Goal: Information Seeking & Learning: Learn about a topic

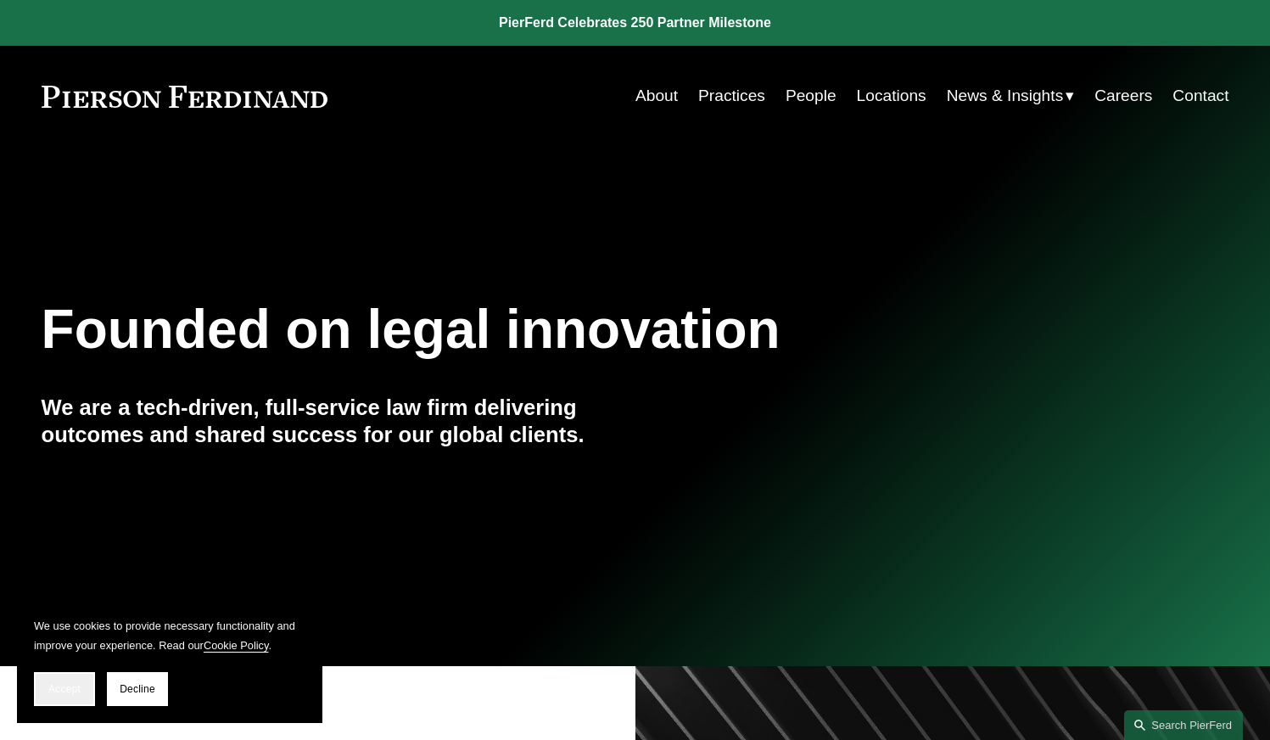
click at [73, 690] on span "Accept" at bounding box center [64, 689] width 32 height 12
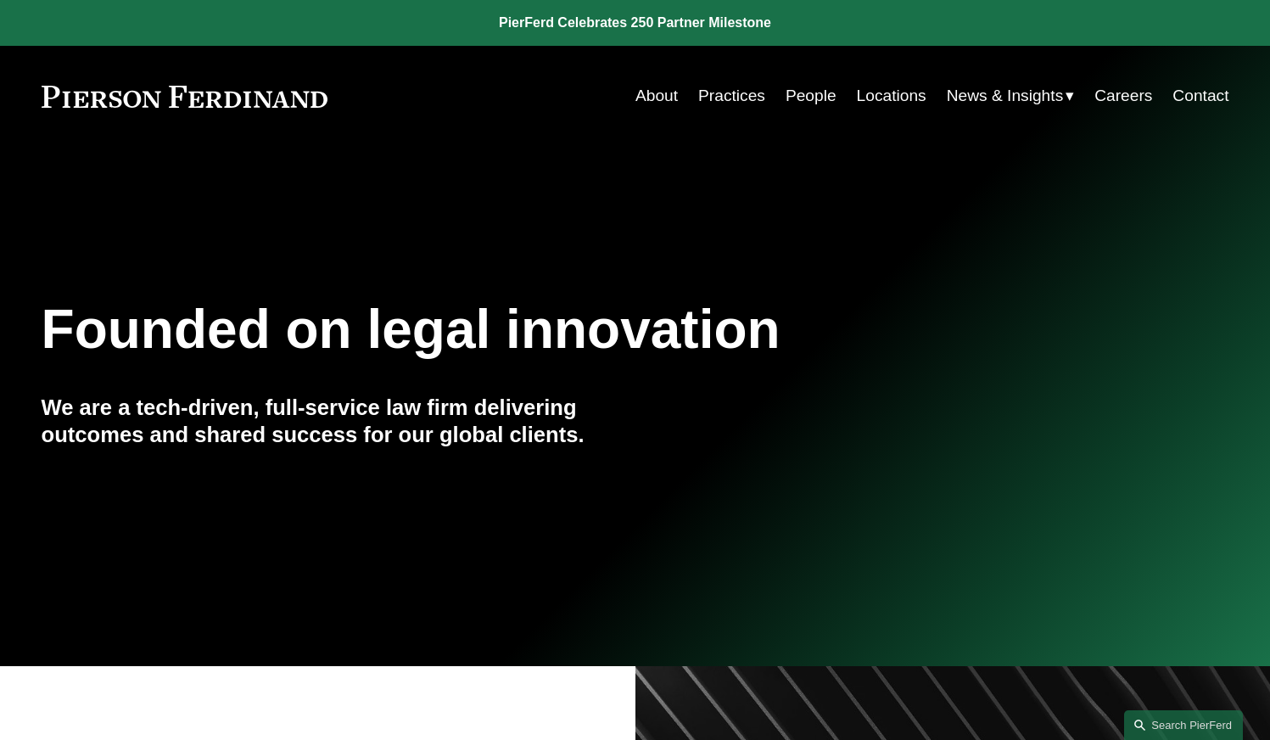
click at [647, 92] on link "About" at bounding box center [657, 96] width 42 height 32
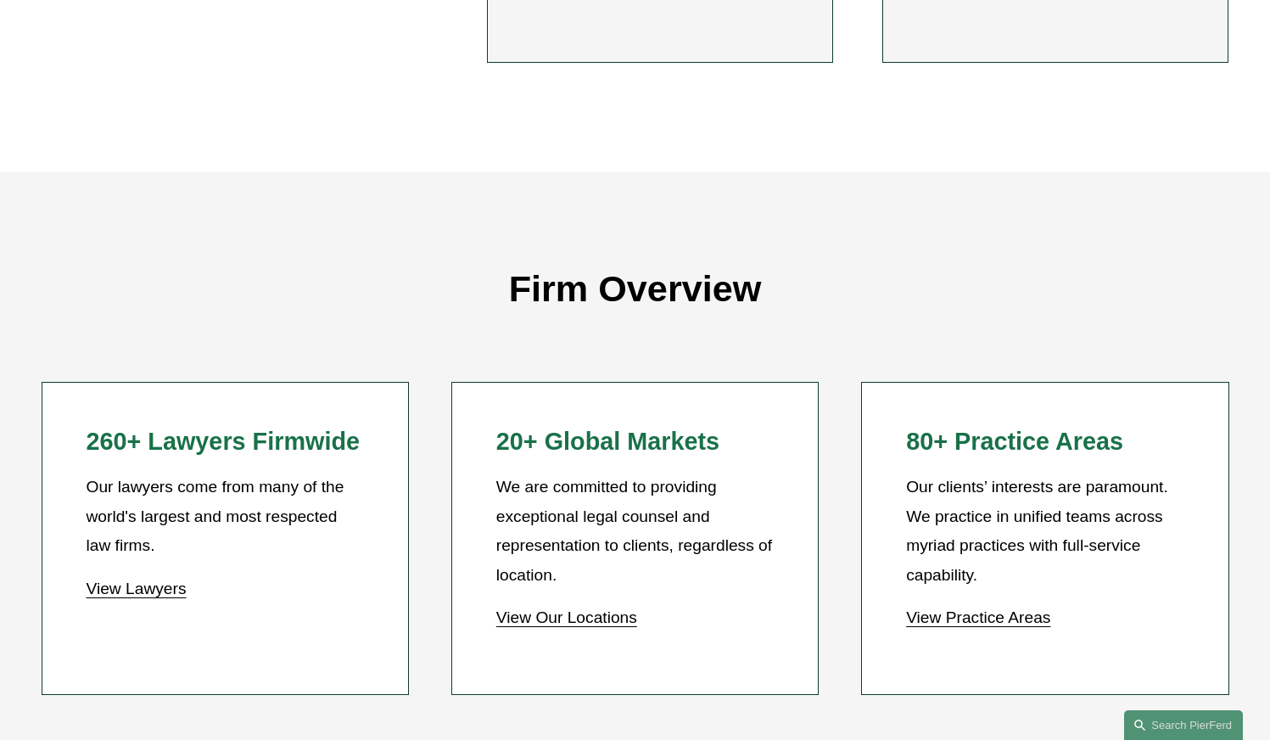
scroll to position [1358, 0]
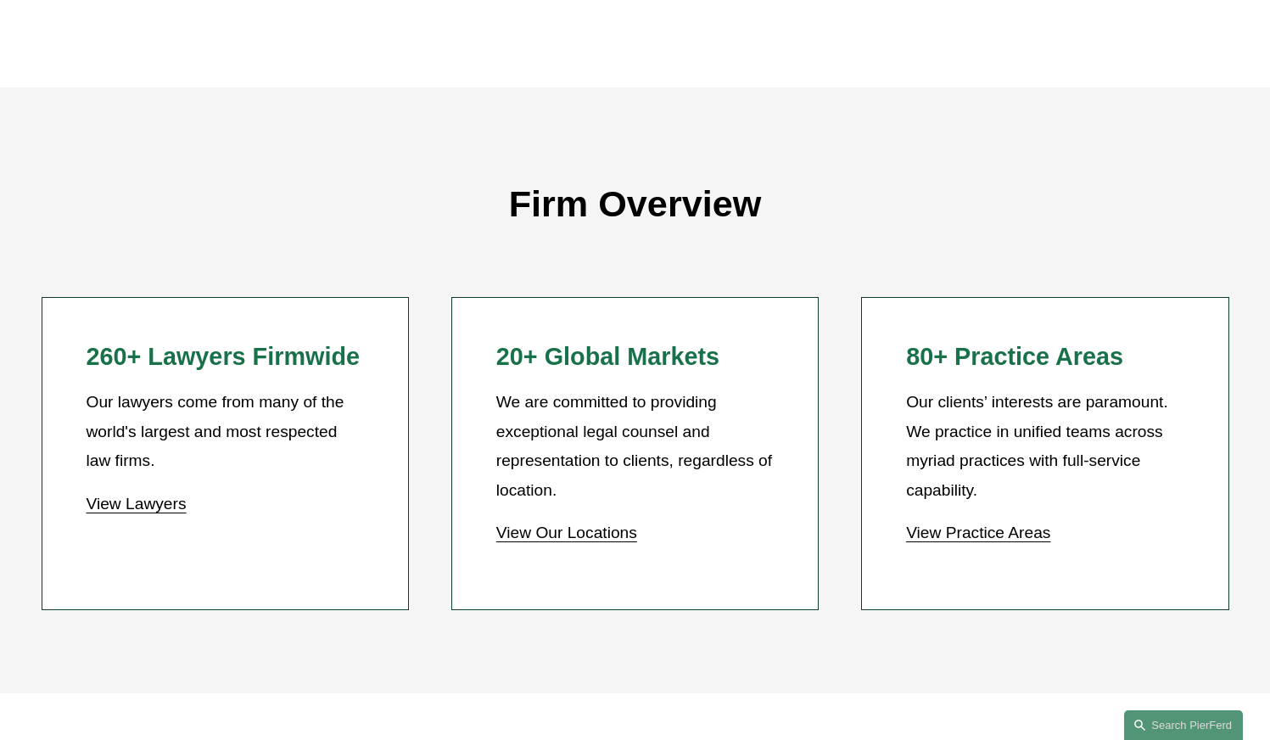
click at [983, 541] on link "View Practice Areas" at bounding box center [978, 533] width 144 height 18
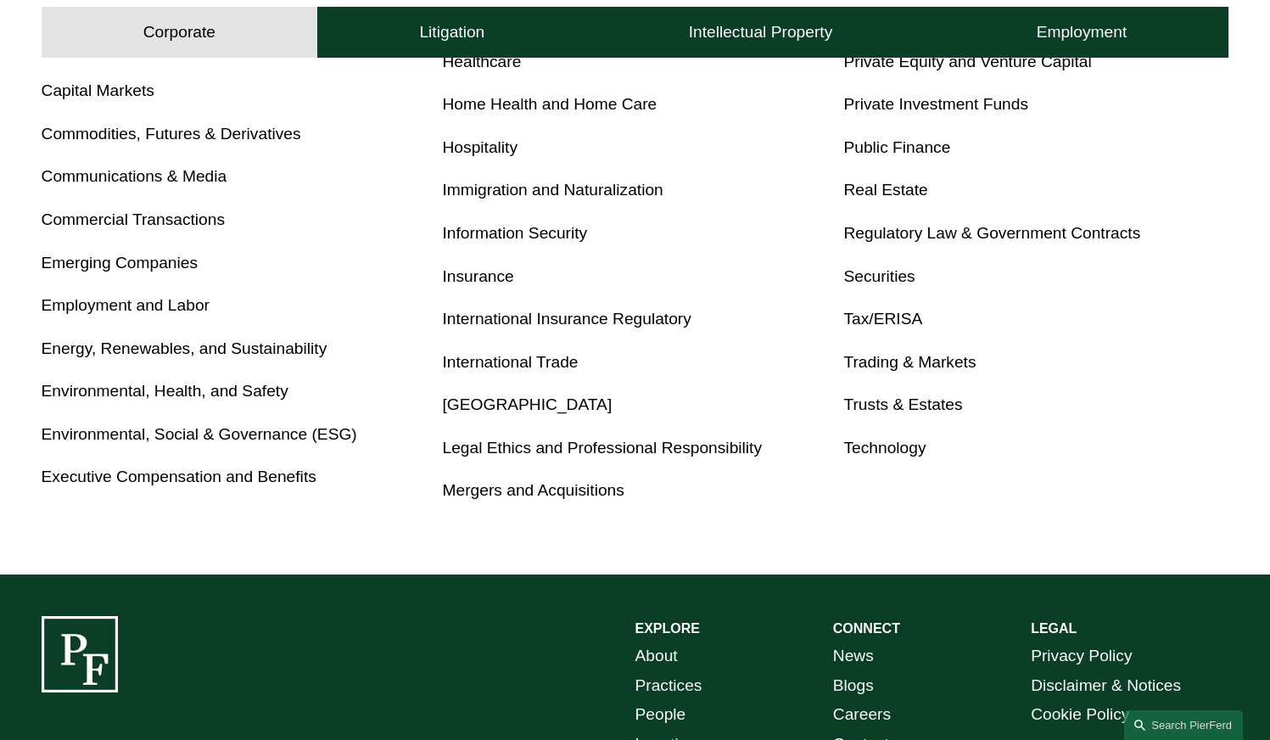
scroll to position [933, 0]
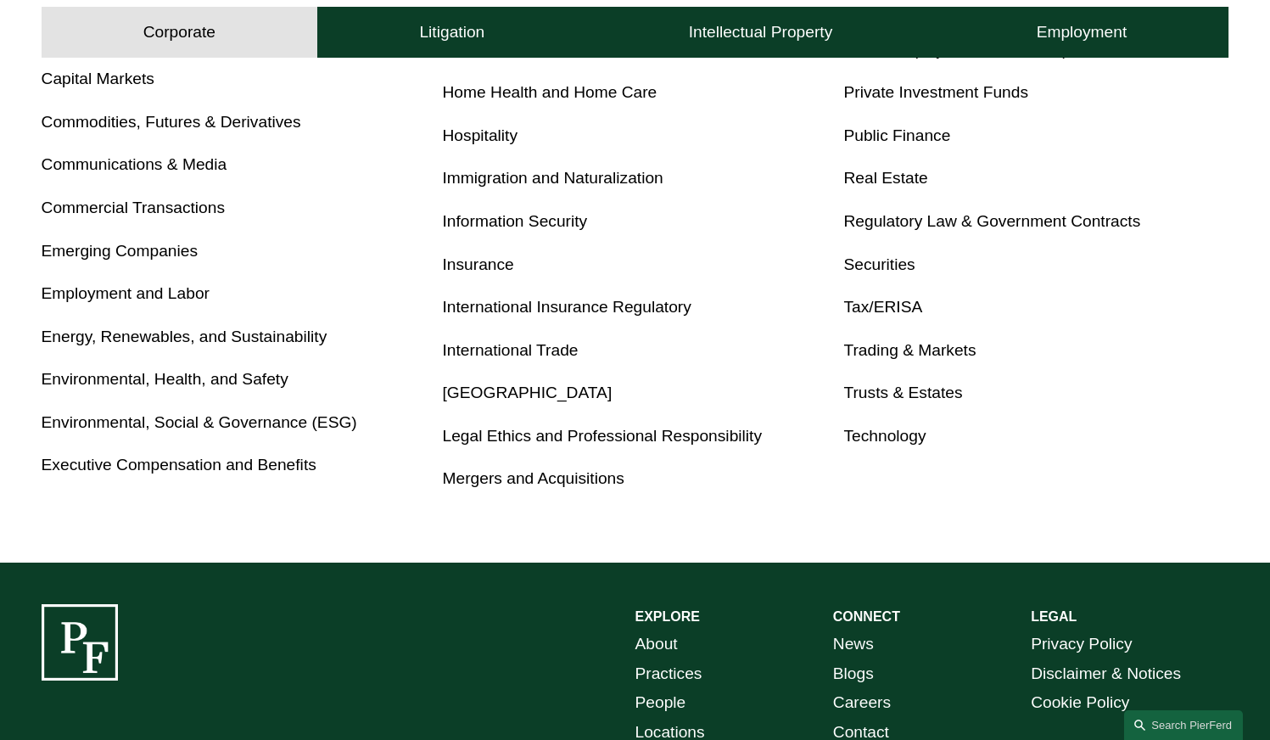
click at [565, 481] on link "Mergers and Acquisitions" at bounding box center [534, 478] width 182 height 18
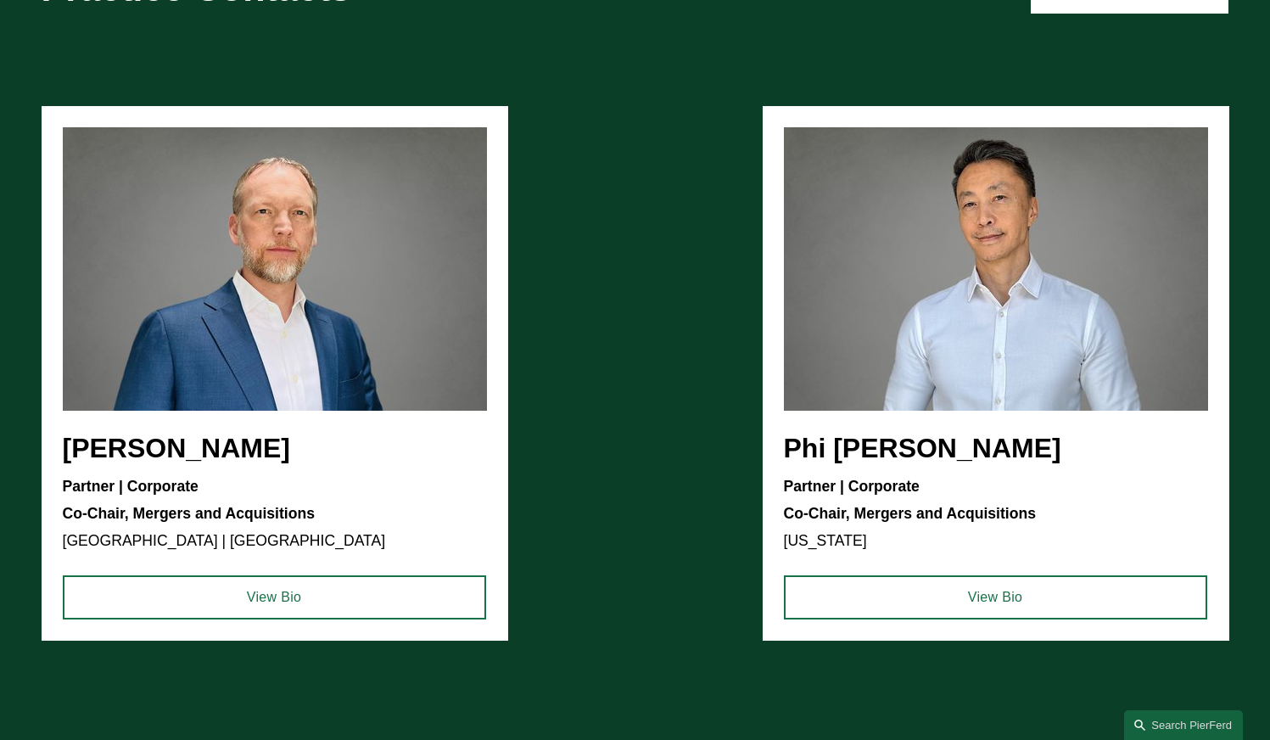
scroll to position [1358, 0]
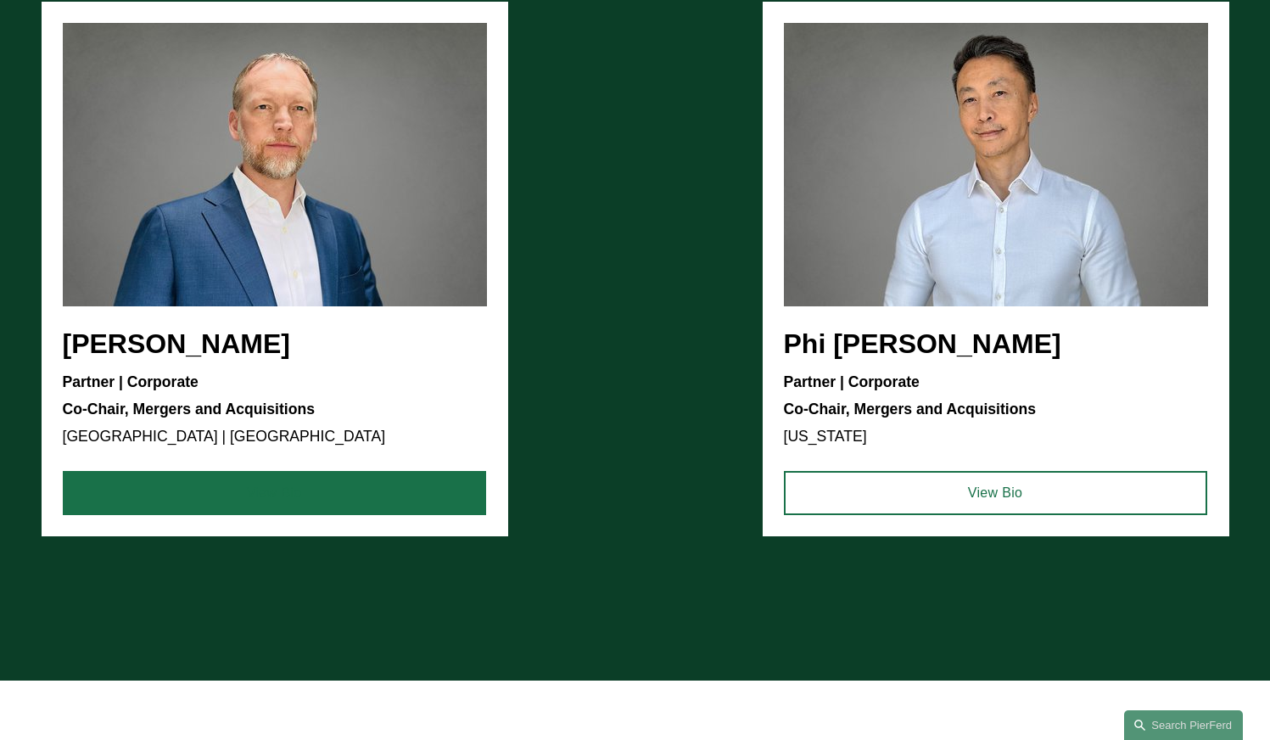
click at [384, 495] on link "View Bio" at bounding box center [274, 493] width 423 height 44
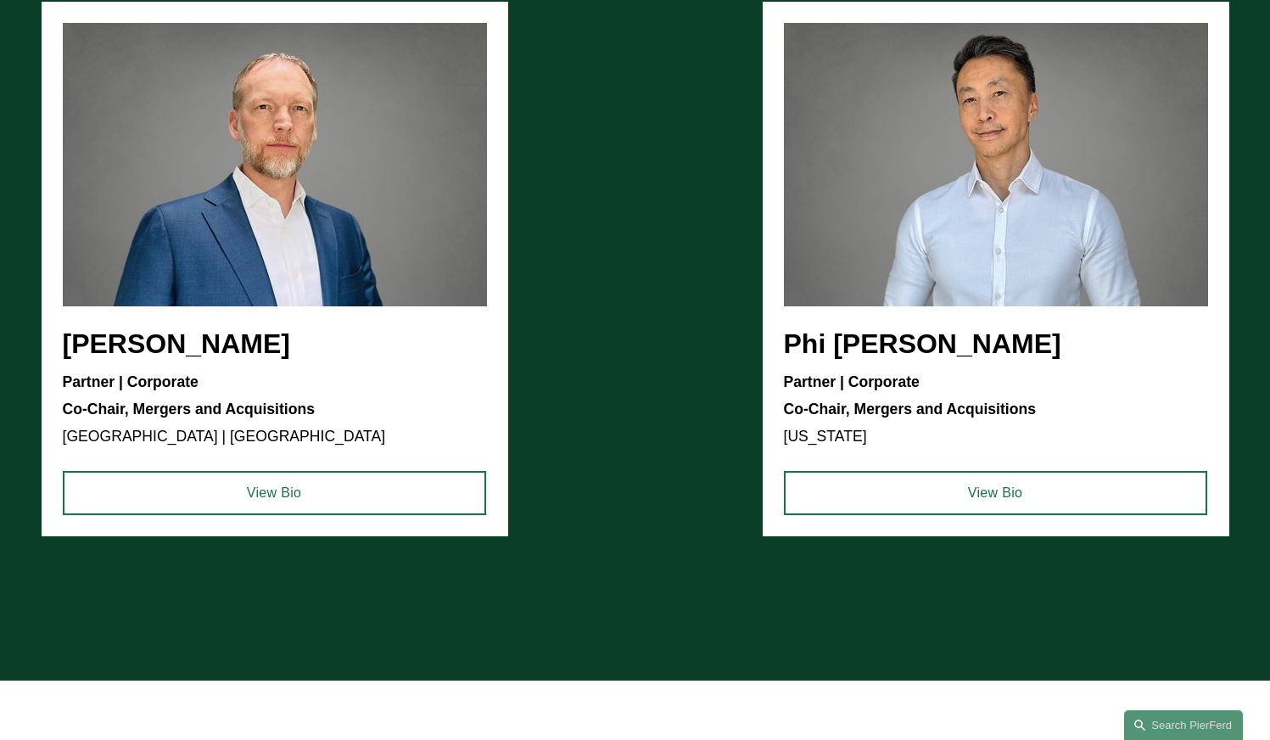
click at [848, 343] on ul "Jeremy R. Cnudde Partner | Corporate Co-Chair, Mergers and Acquisitions Detroit…" at bounding box center [636, 269] width 1188 height 535
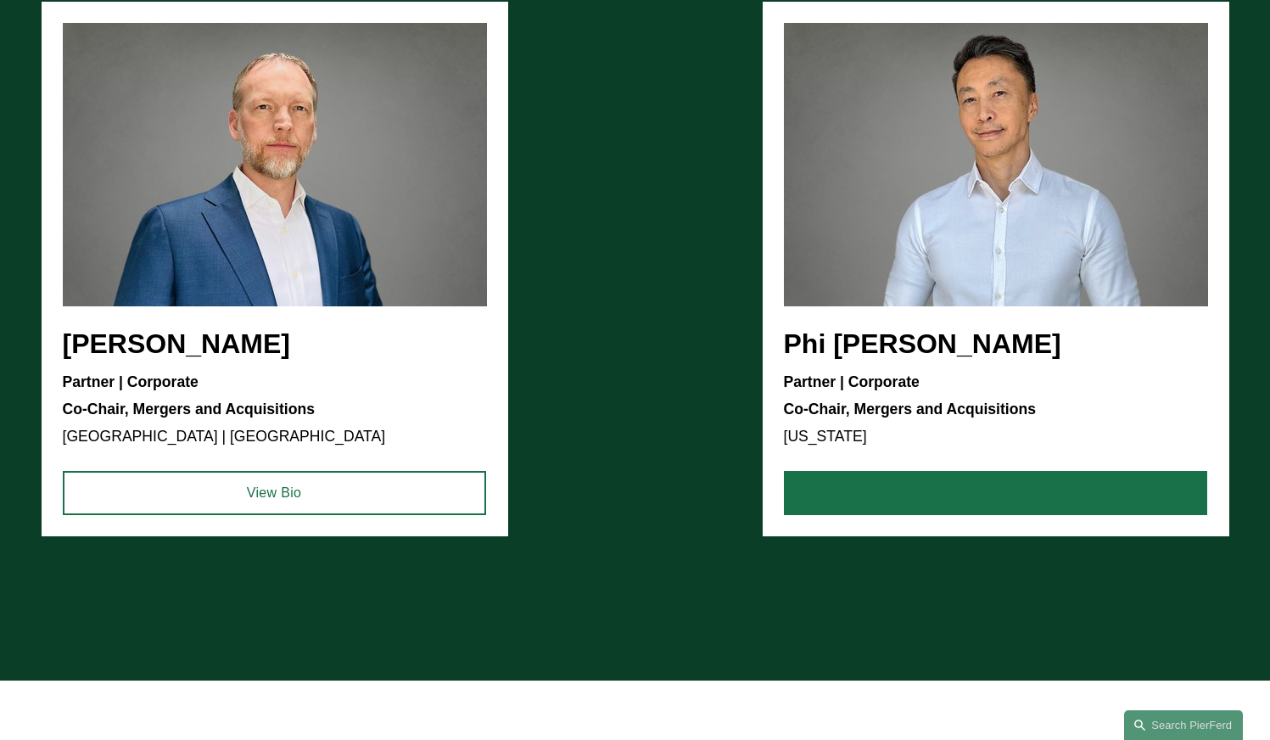
click at [870, 497] on link "View Bio" at bounding box center [995, 493] width 423 height 44
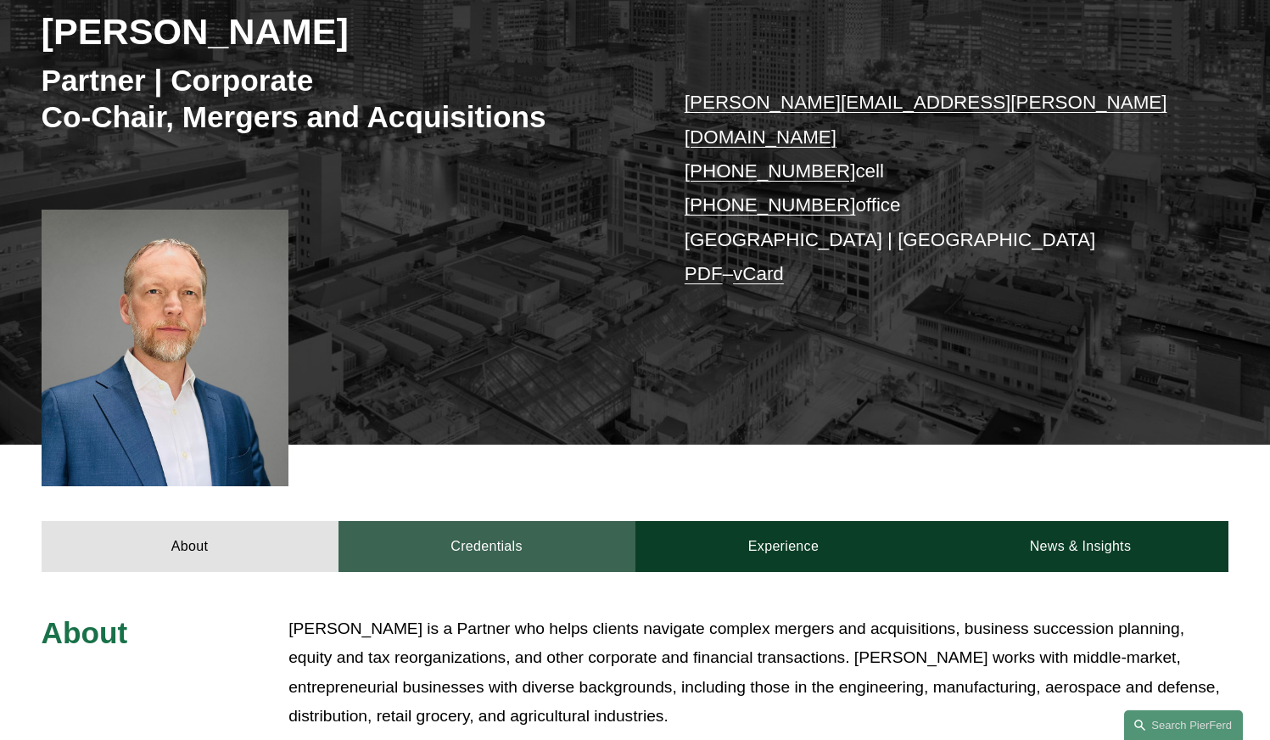
scroll to position [255, 0]
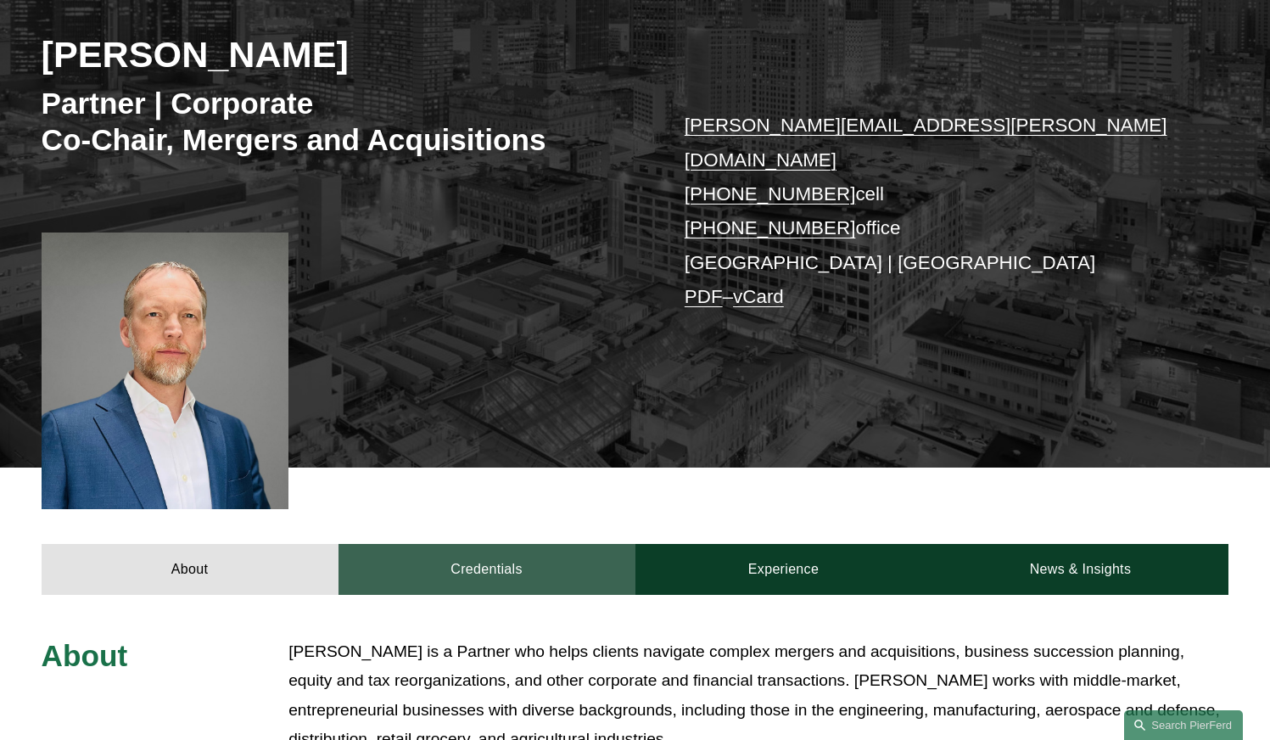
click at [486, 545] on link "Credentials" at bounding box center [487, 569] width 297 height 51
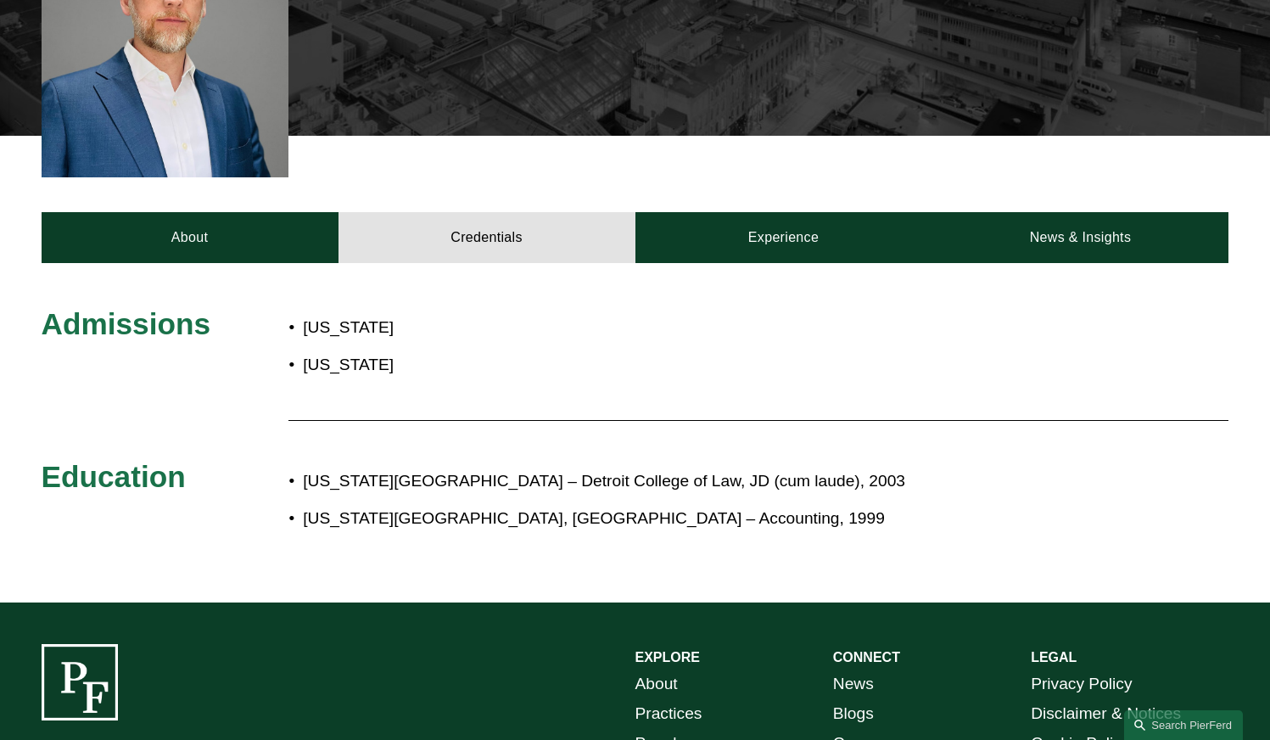
scroll to position [594, 0]
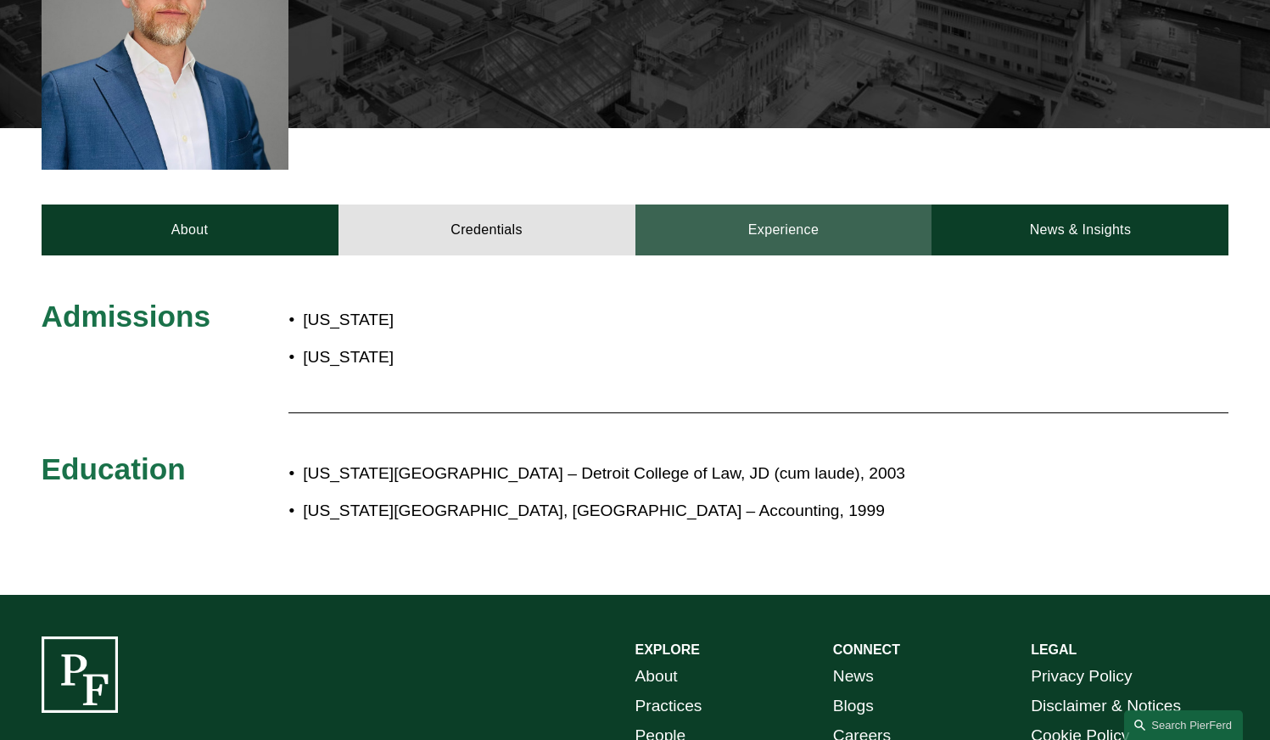
click at [742, 214] on link "Experience" at bounding box center [784, 229] width 297 height 51
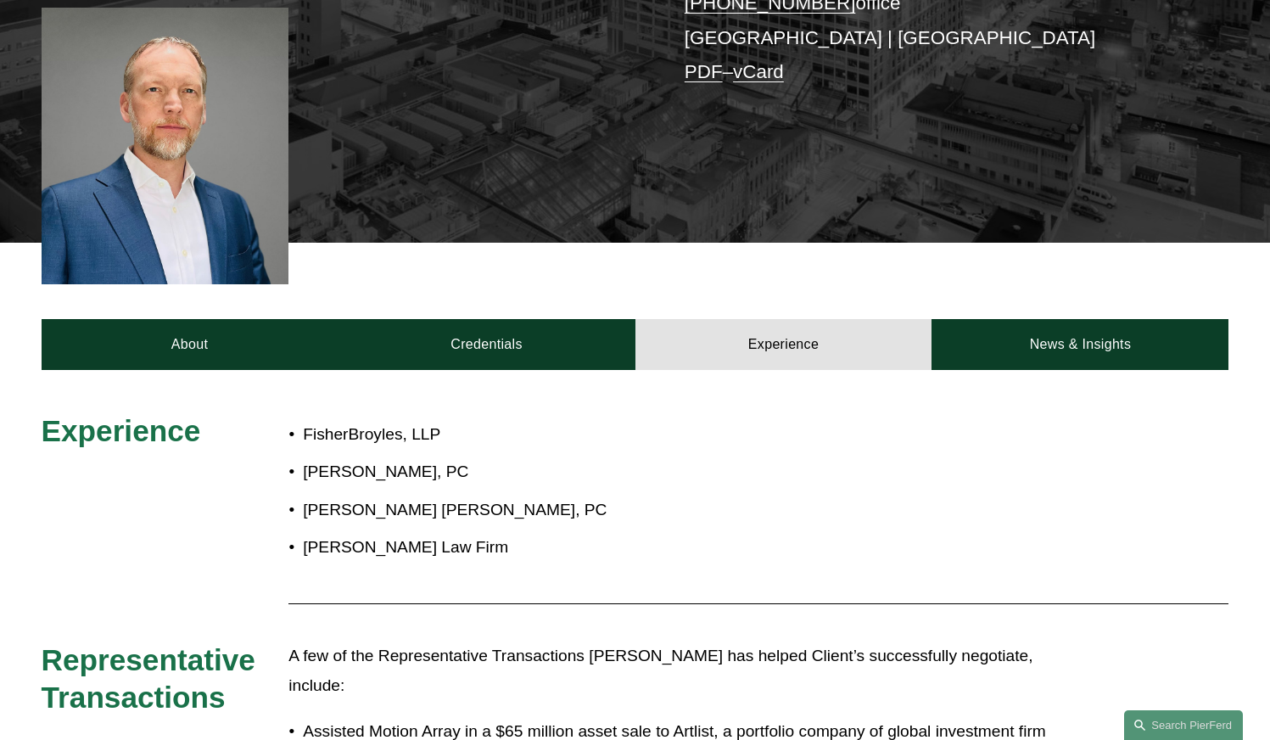
scroll to position [424, 0]
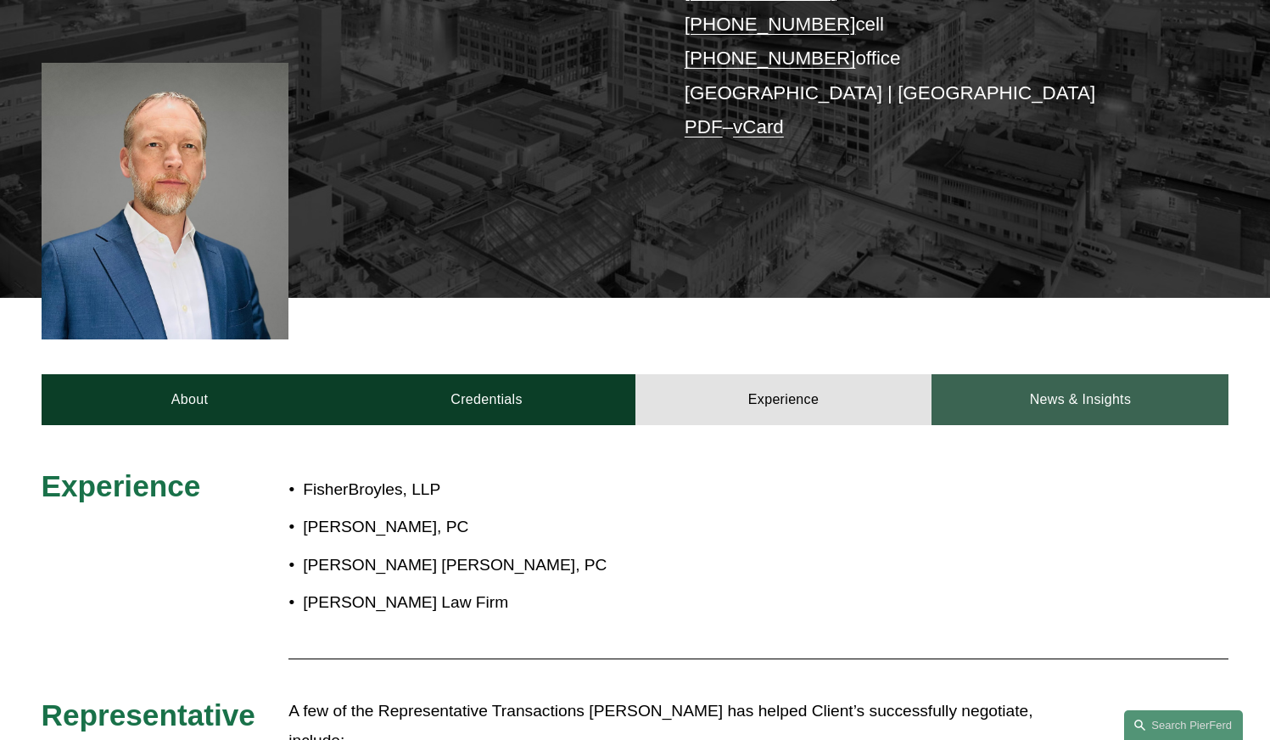
click at [995, 374] on link "News & Insights" at bounding box center [1080, 399] width 297 height 51
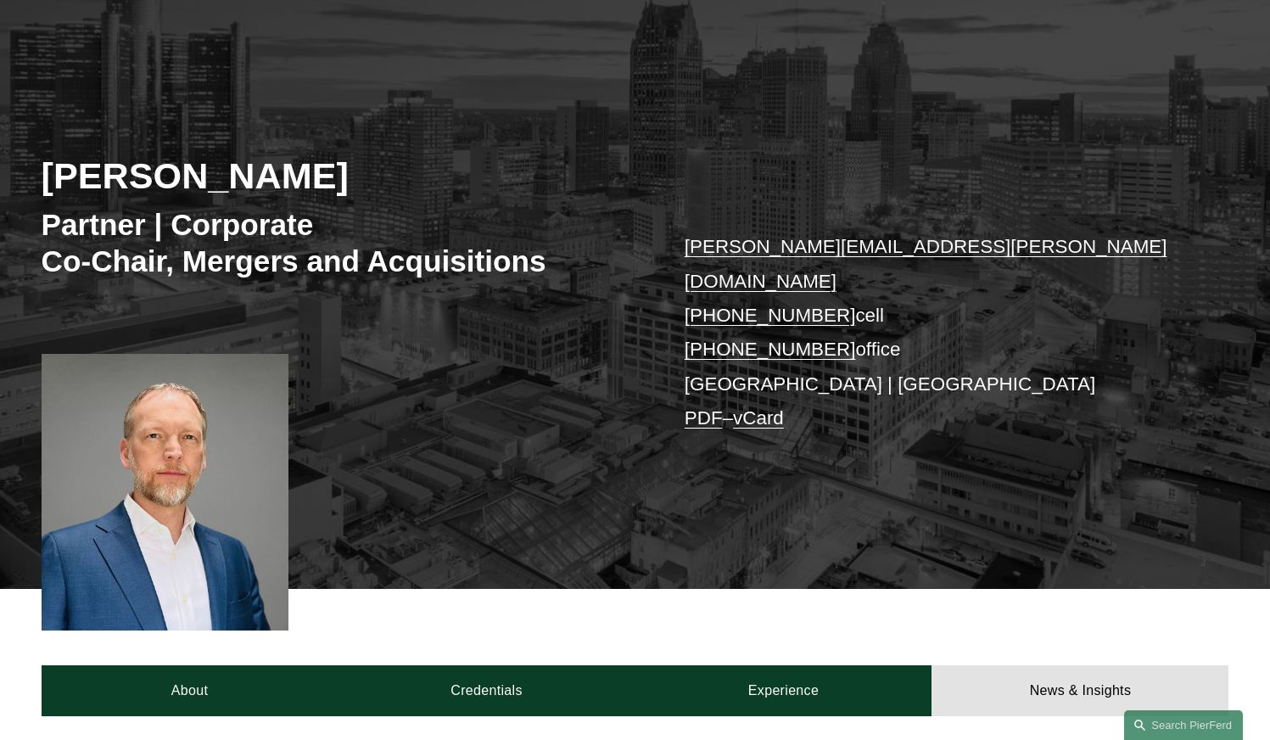
scroll to position [85, 0]
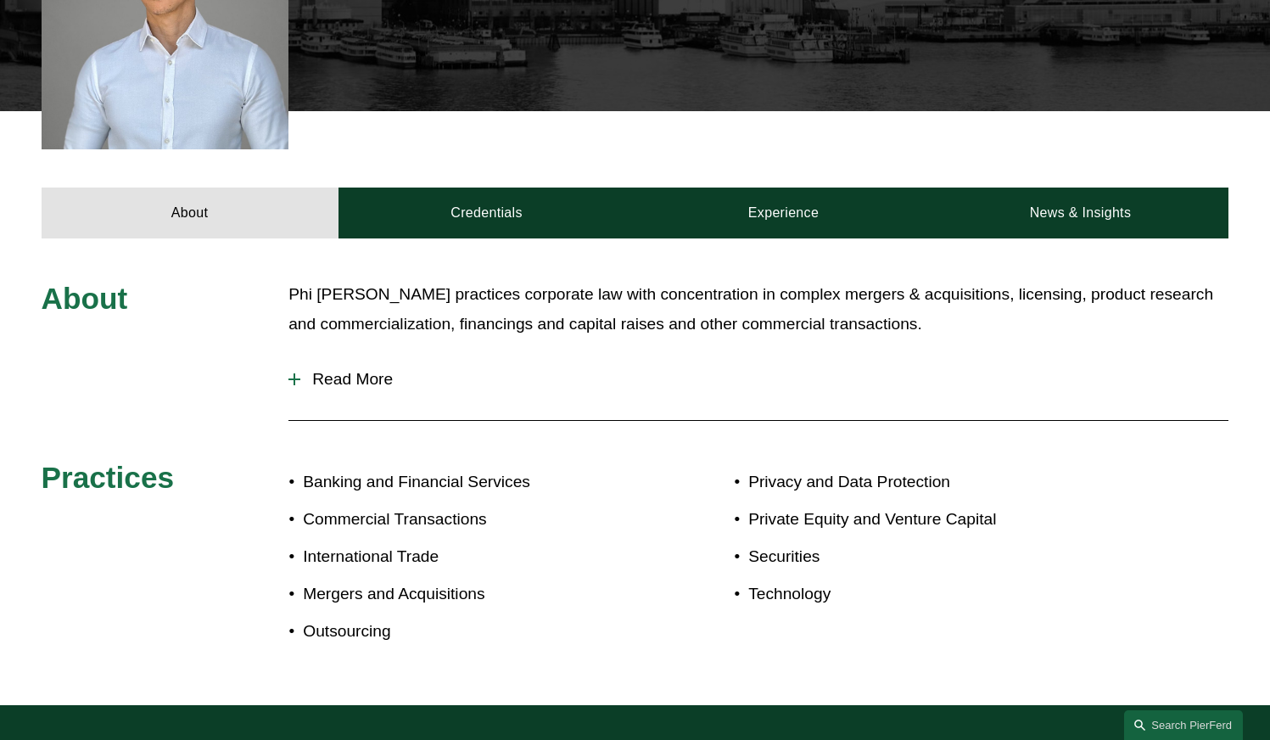
scroll to position [594, 0]
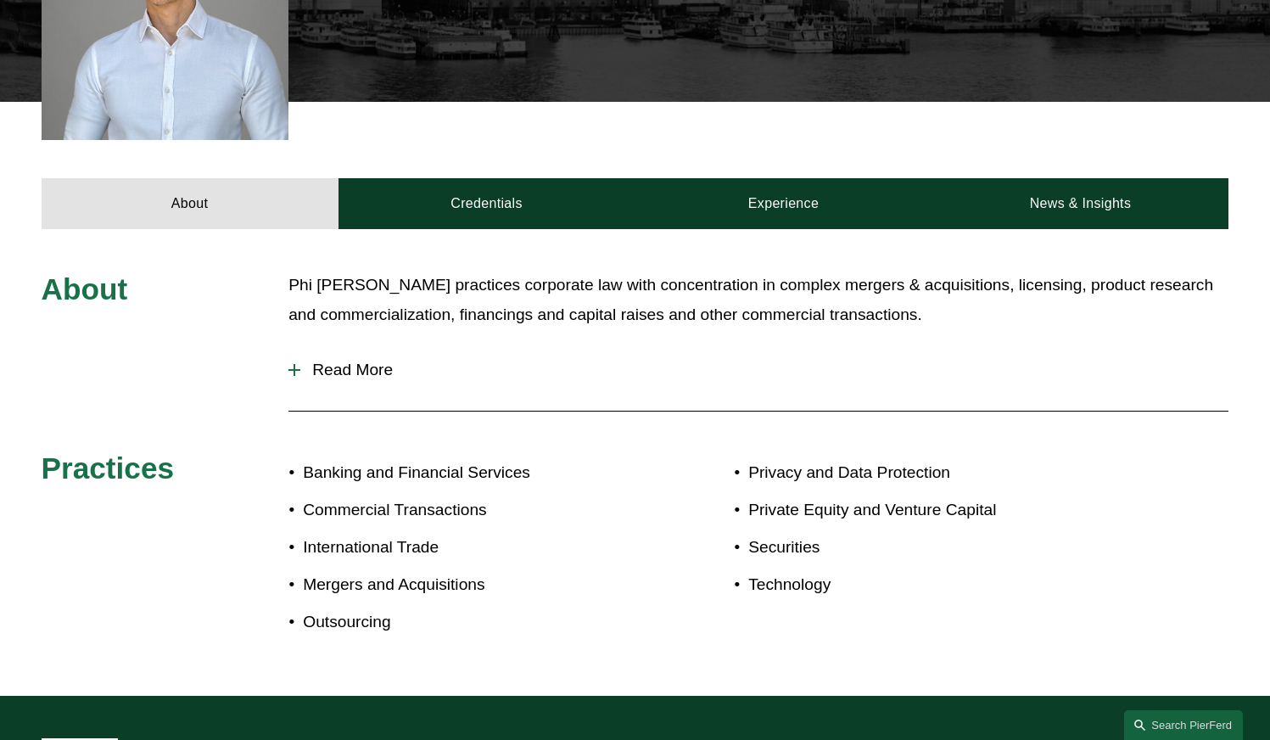
click at [376, 371] on span "Read More" at bounding box center [764, 370] width 928 height 19
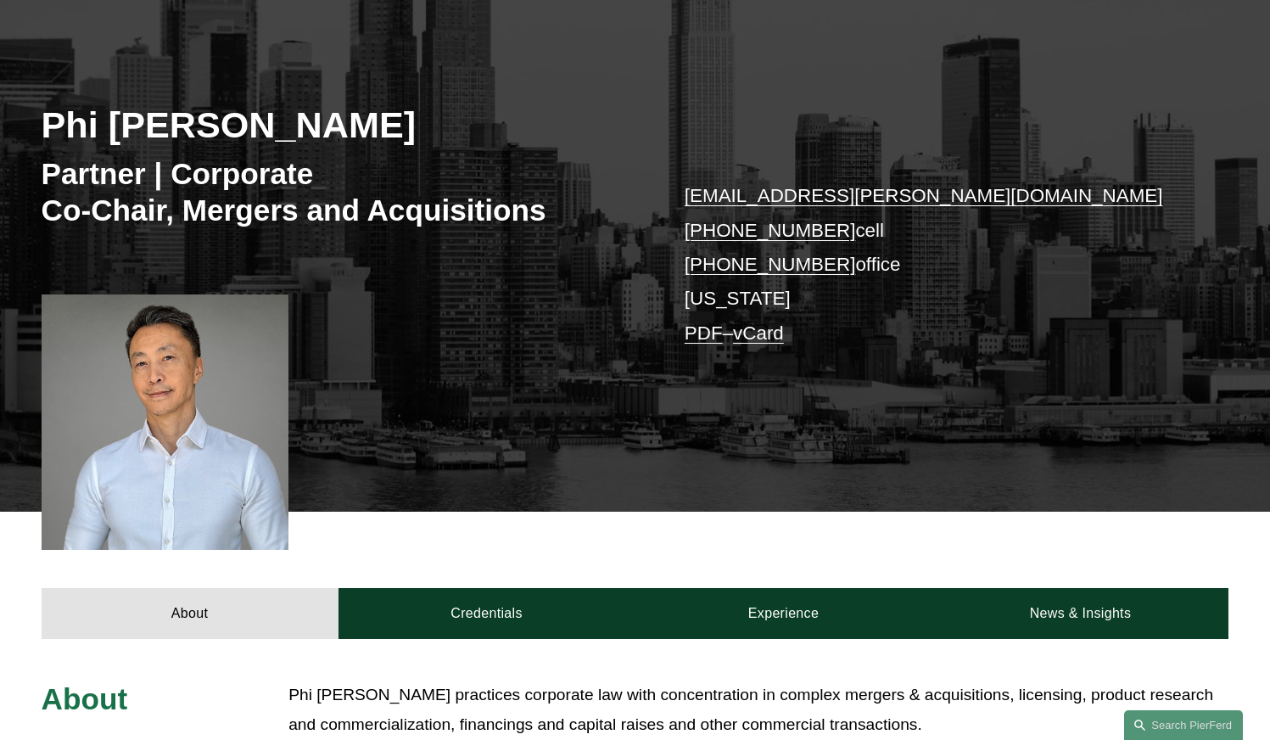
scroll to position [0, 0]
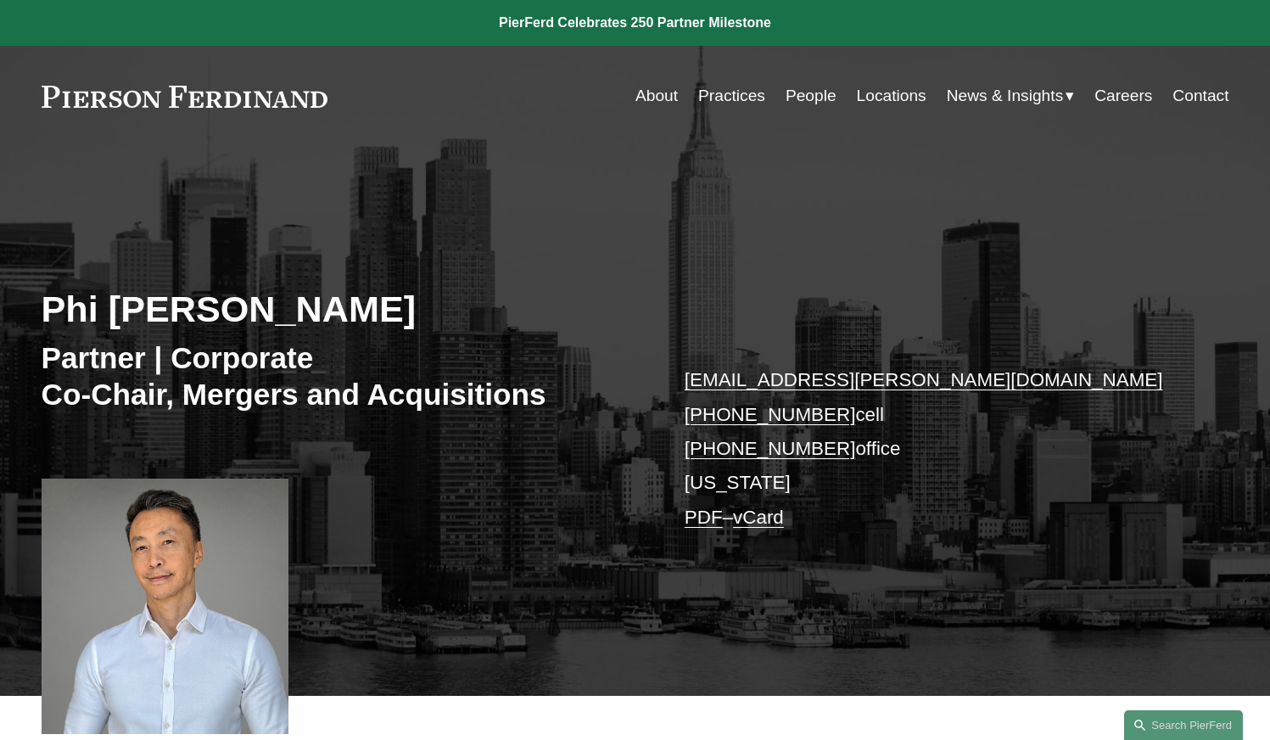
click at [891, 97] on link "Locations" at bounding box center [892, 96] width 70 height 32
